Goal: Find specific page/section: Find specific page/section

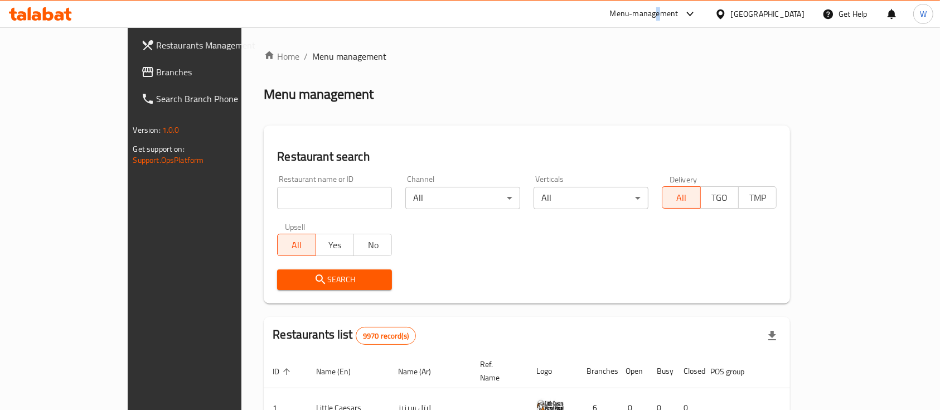
click at [679, 9] on div "Menu-management" at bounding box center [644, 13] width 69 height 13
click at [620, 76] on div "Agent Campaigns Center" at bounding box center [632, 75] width 84 height 12
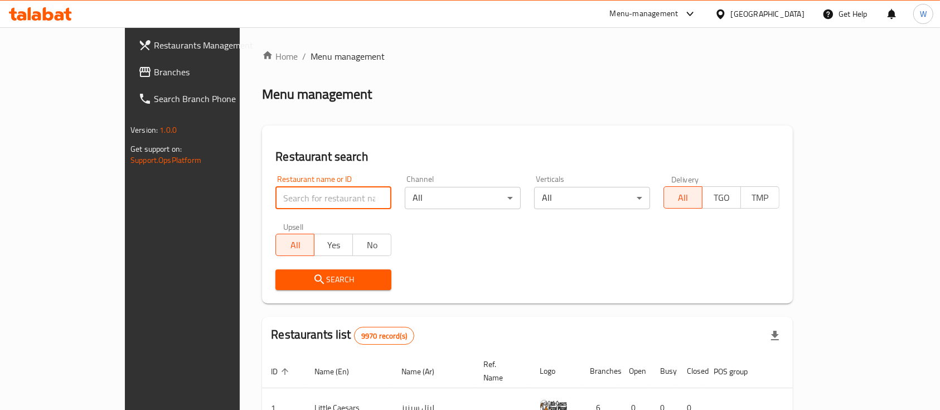
click at [308, 204] on input "search" at bounding box center [334, 198] width 116 height 22
type input "pop top"
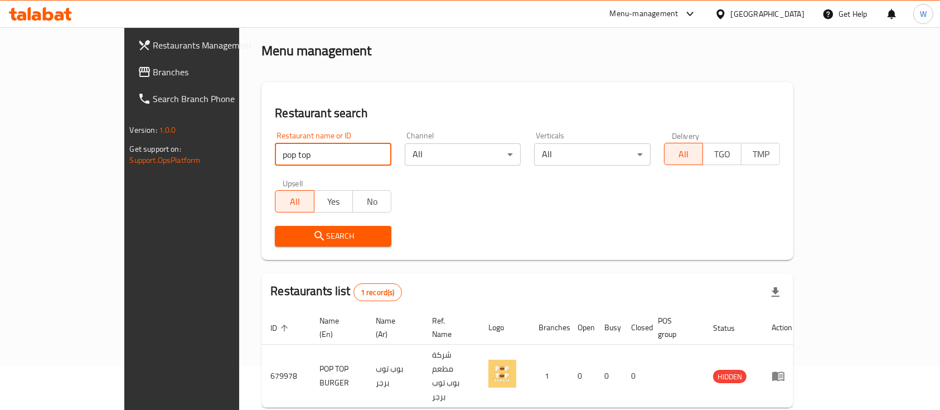
scroll to position [65, 0]
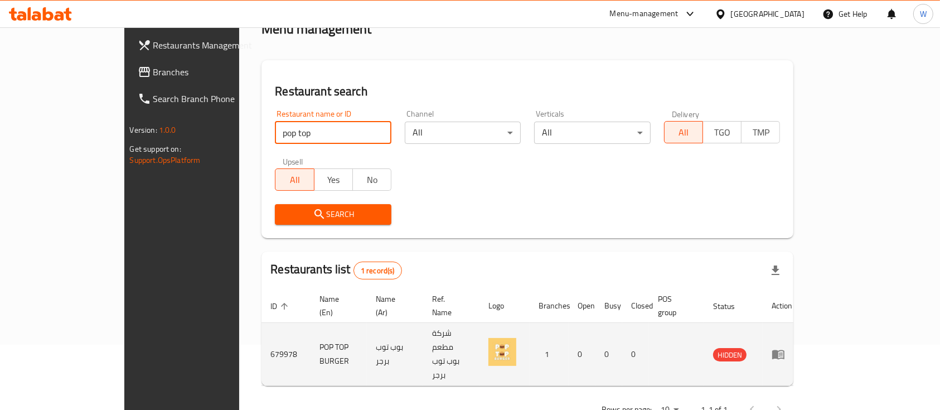
click at [262, 330] on td "679978" at bounding box center [286, 354] width 49 height 63
copy td "679978"
click at [311, 332] on td "POP TOP BURGER" at bounding box center [339, 354] width 56 height 63
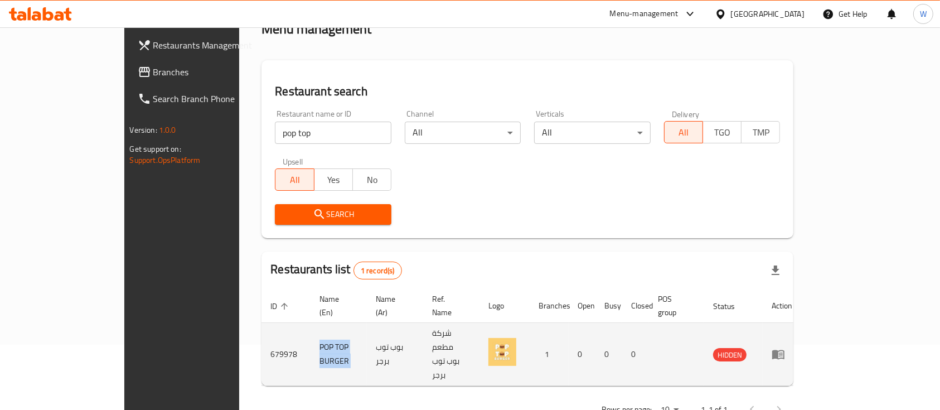
click at [311, 332] on td "POP TOP BURGER" at bounding box center [339, 354] width 56 height 63
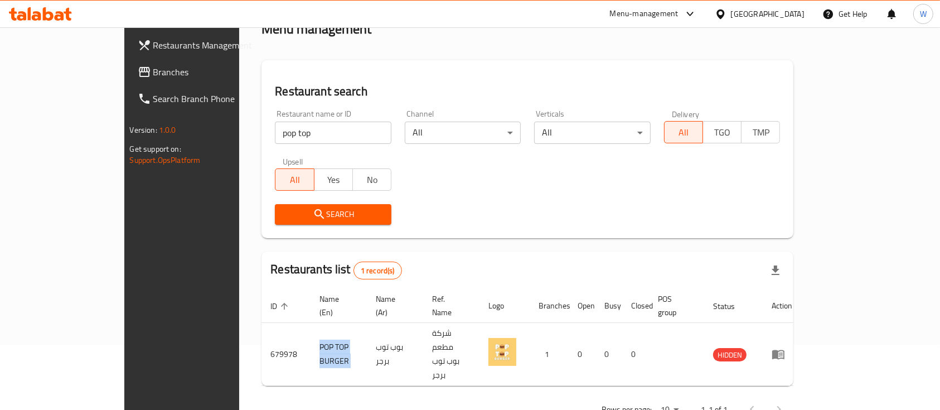
copy td "POP TOP BURGER"
